Goal: Task Accomplishment & Management: Use online tool/utility

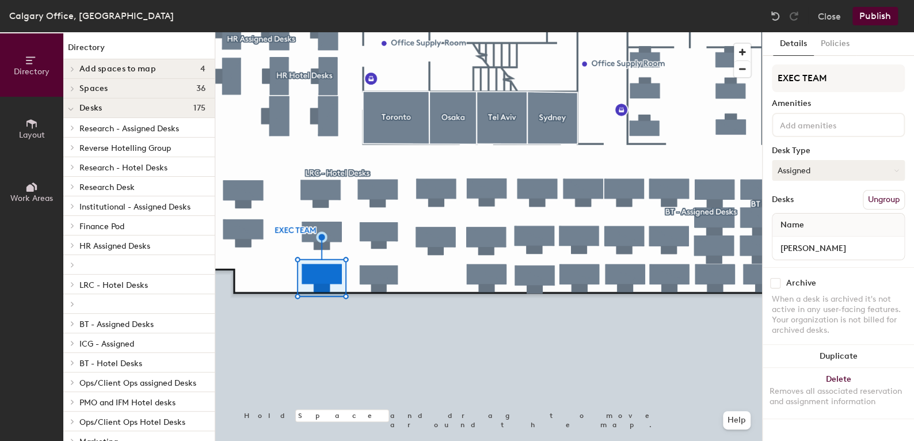
click at [789, 165] on button "Assigned" at bounding box center [838, 170] width 133 height 21
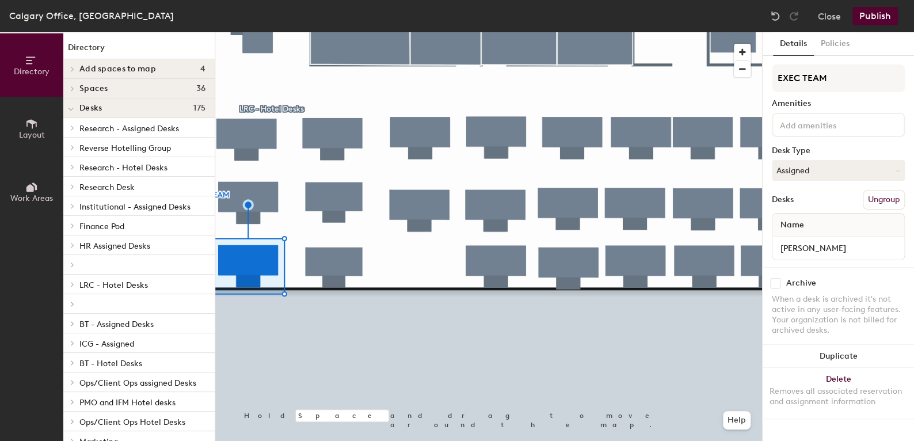
click at [861, 12] on button "Publish" at bounding box center [874, 16] width 45 height 18
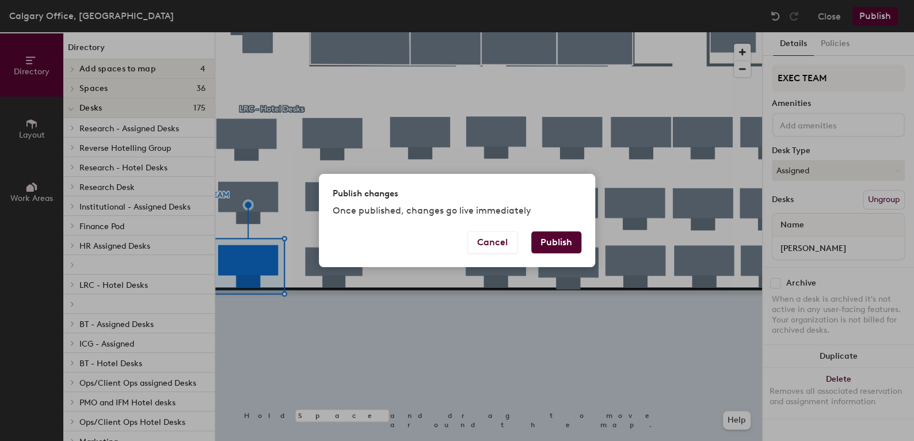
click at [560, 240] on button "Publish" at bounding box center [556, 242] width 50 height 22
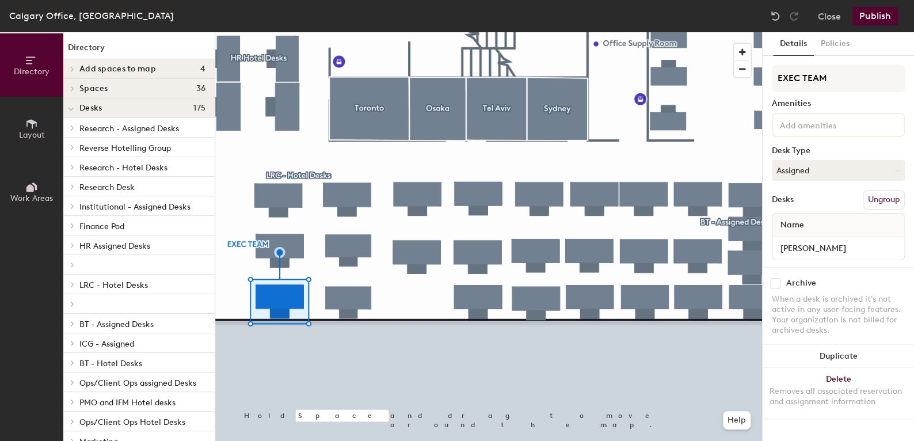
click at [877, 17] on button "Publish" at bounding box center [874, 16] width 45 height 18
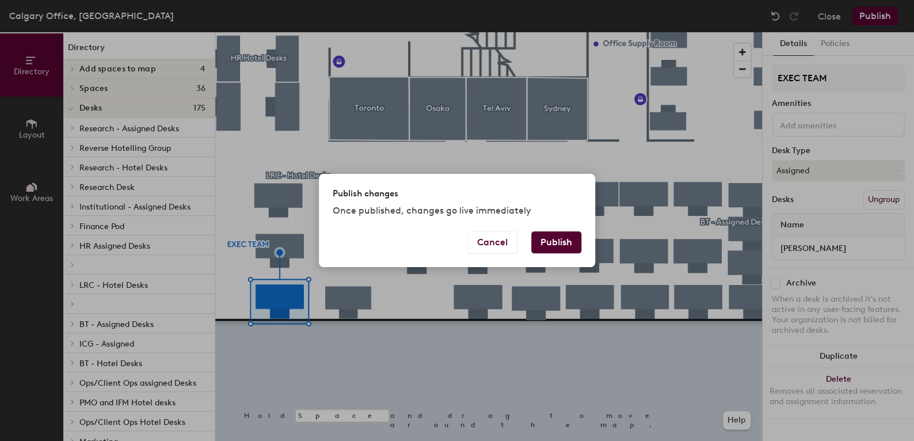
click at [542, 241] on button "Publish" at bounding box center [556, 242] width 50 height 22
